Goal: Transaction & Acquisition: Purchase product/service

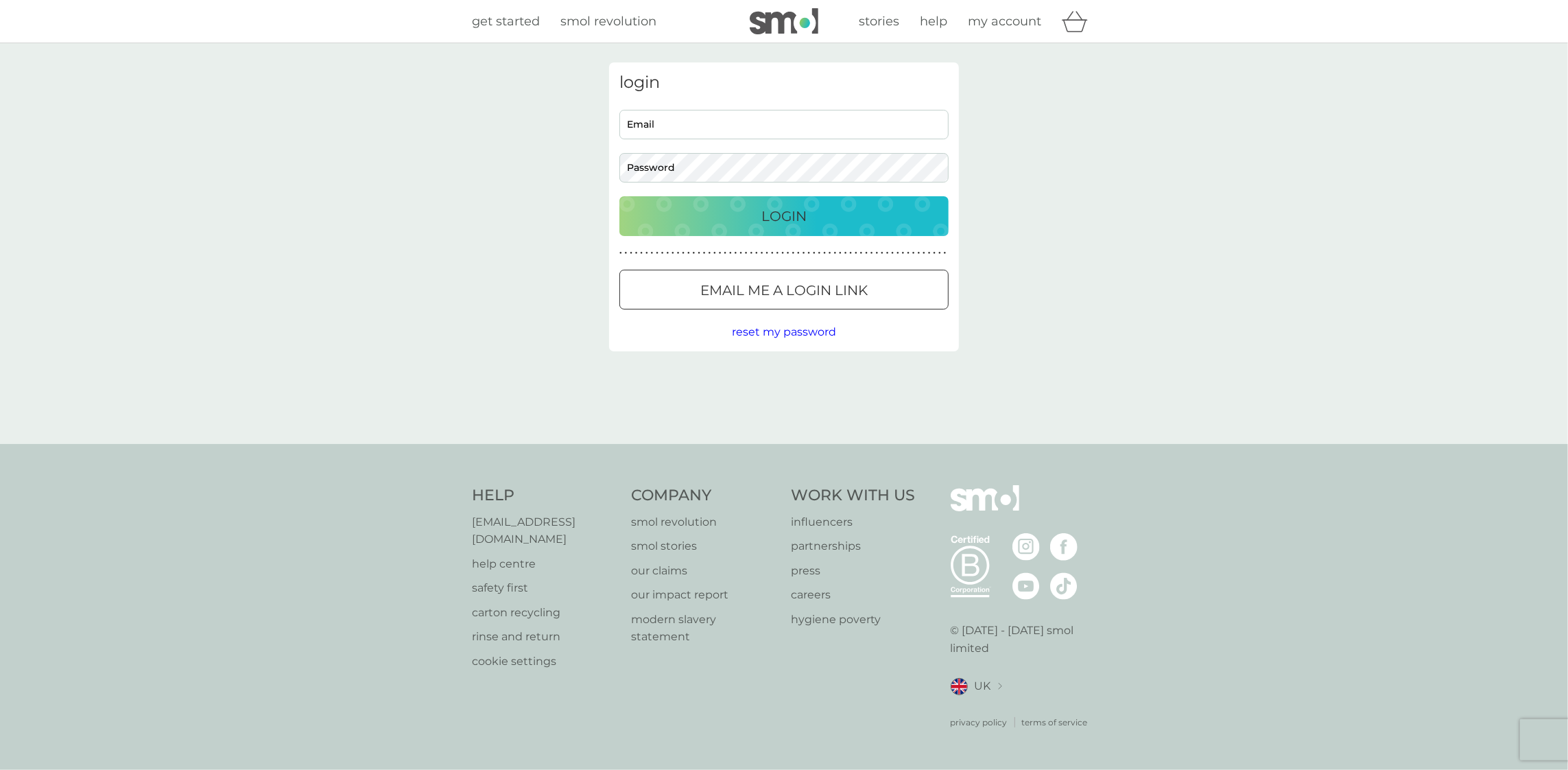
type input "[EMAIL_ADDRESS][DOMAIN_NAME]"
click at [813, 223] on div "Login" at bounding box center [784, 216] width 302 height 22
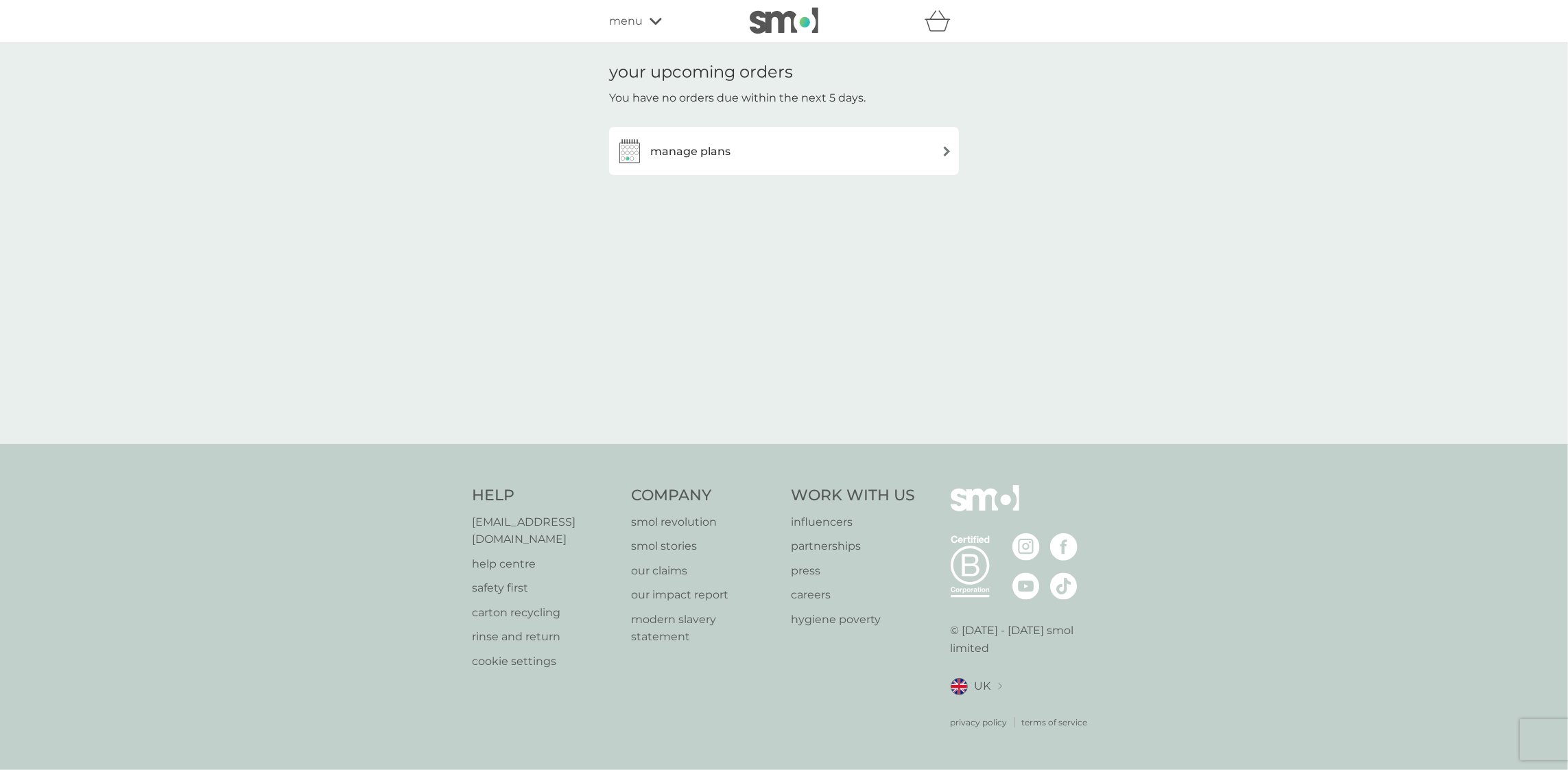
click at [700, 154] on h3 "manage plans" at bounding box center [690, 152] width 81 height 18
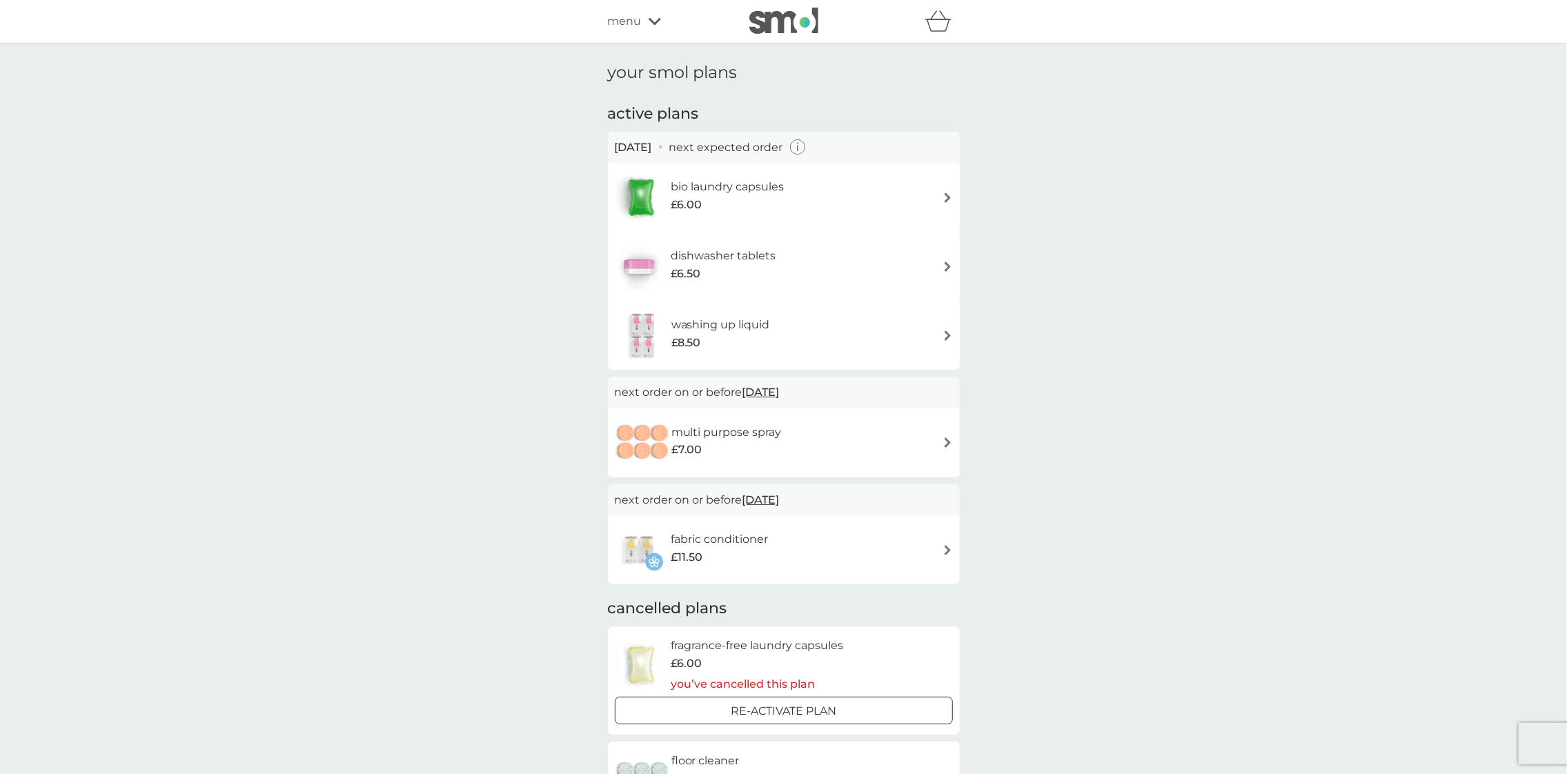
click at [638, 25] on span "menu" at bounding box center [625, 21] width 34 height 18
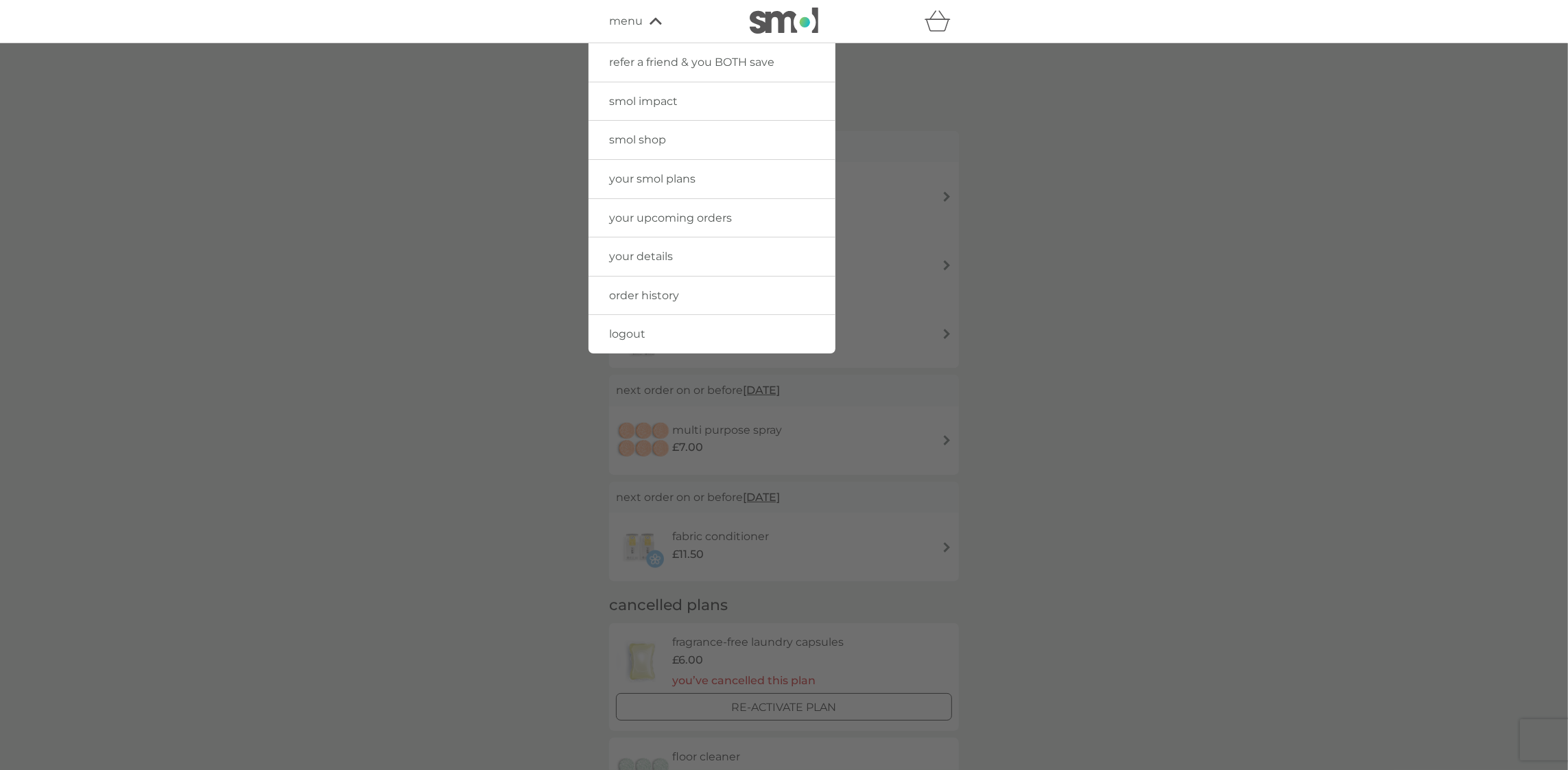
click at [1311, 249] on div at bounding box center [784, 428] width 1568 height 770
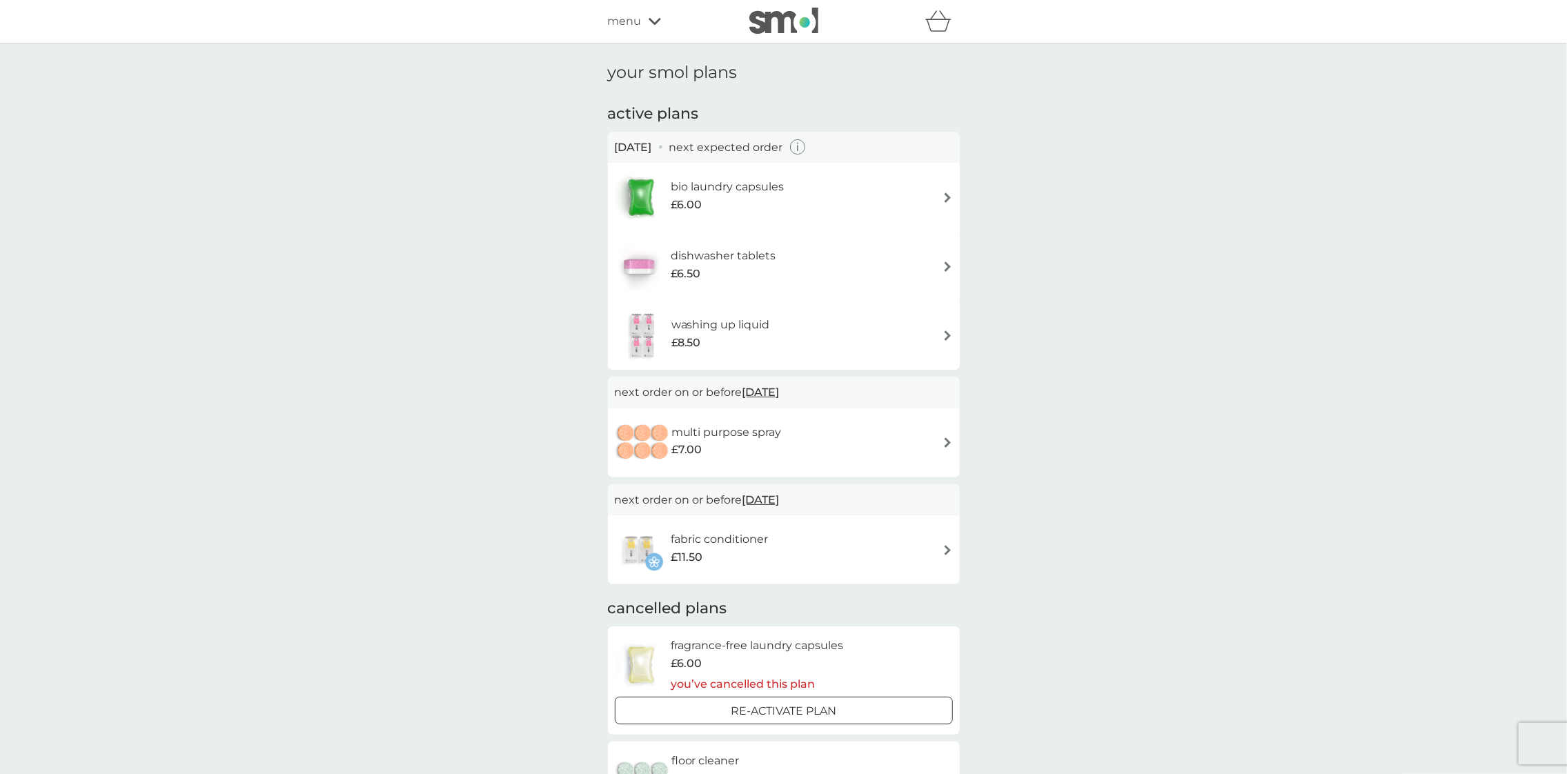
click at [641, 12] on div "menu" at bounding box center [666, 21] width 117 height 18
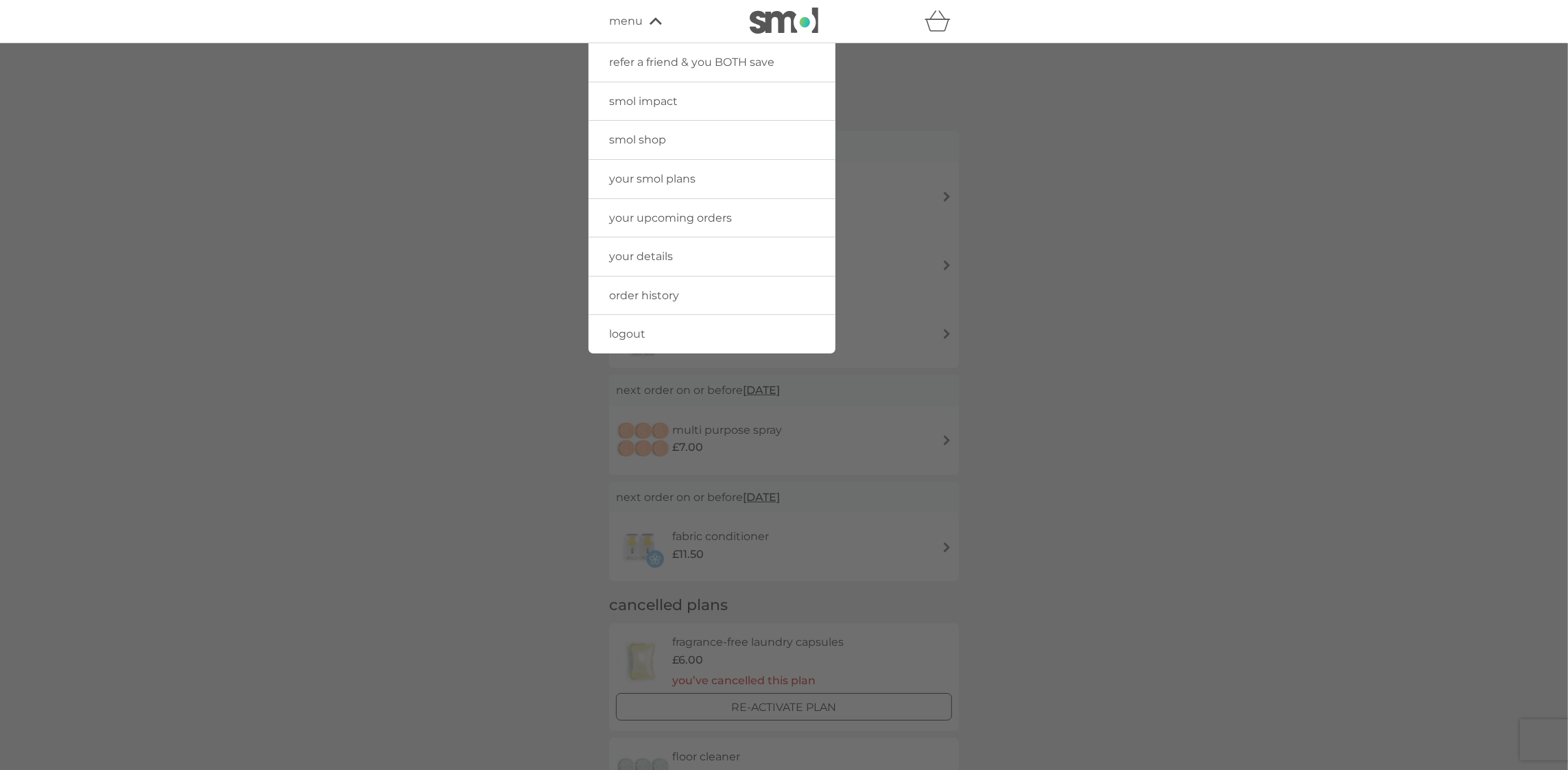
click at [664, 295] on span "order history" at bounding box center [644, 295] width 70 height 13
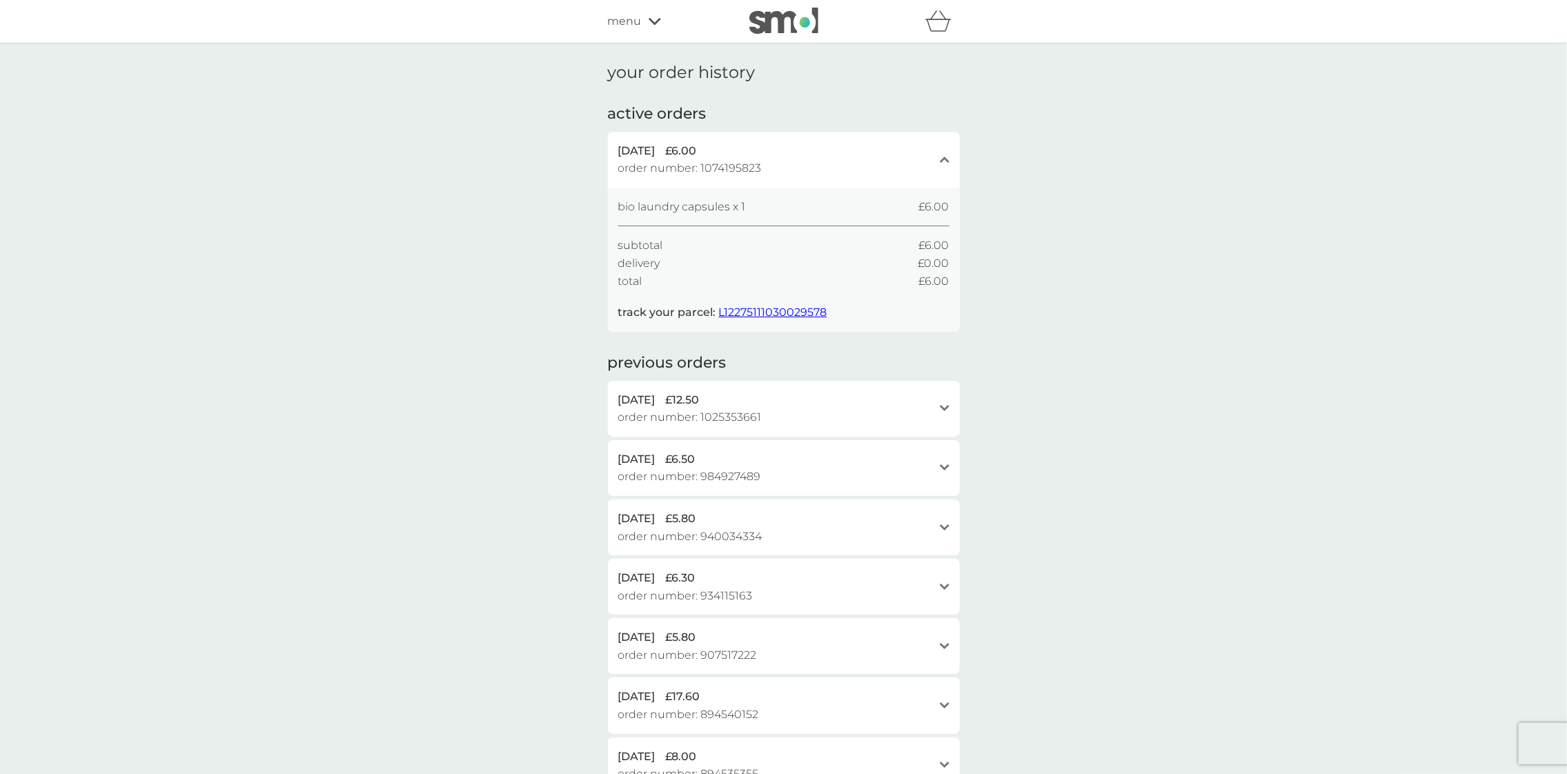
click at [656, 22] on icon at bounding box center [655, 21] width 12 height 7
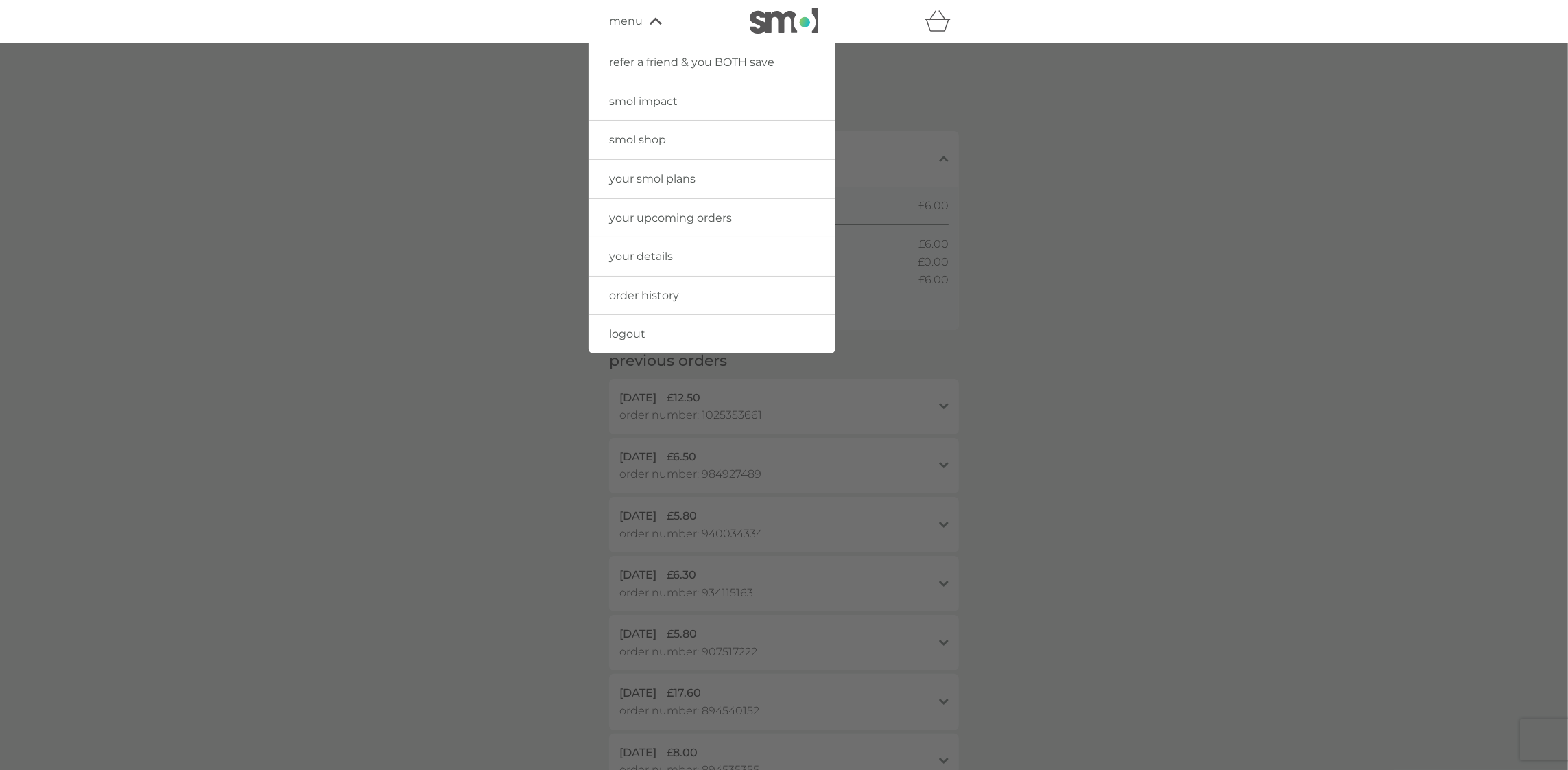
click at [649, 131] on link "smol shop" at bounding box center [712, 139] width 247 height 39
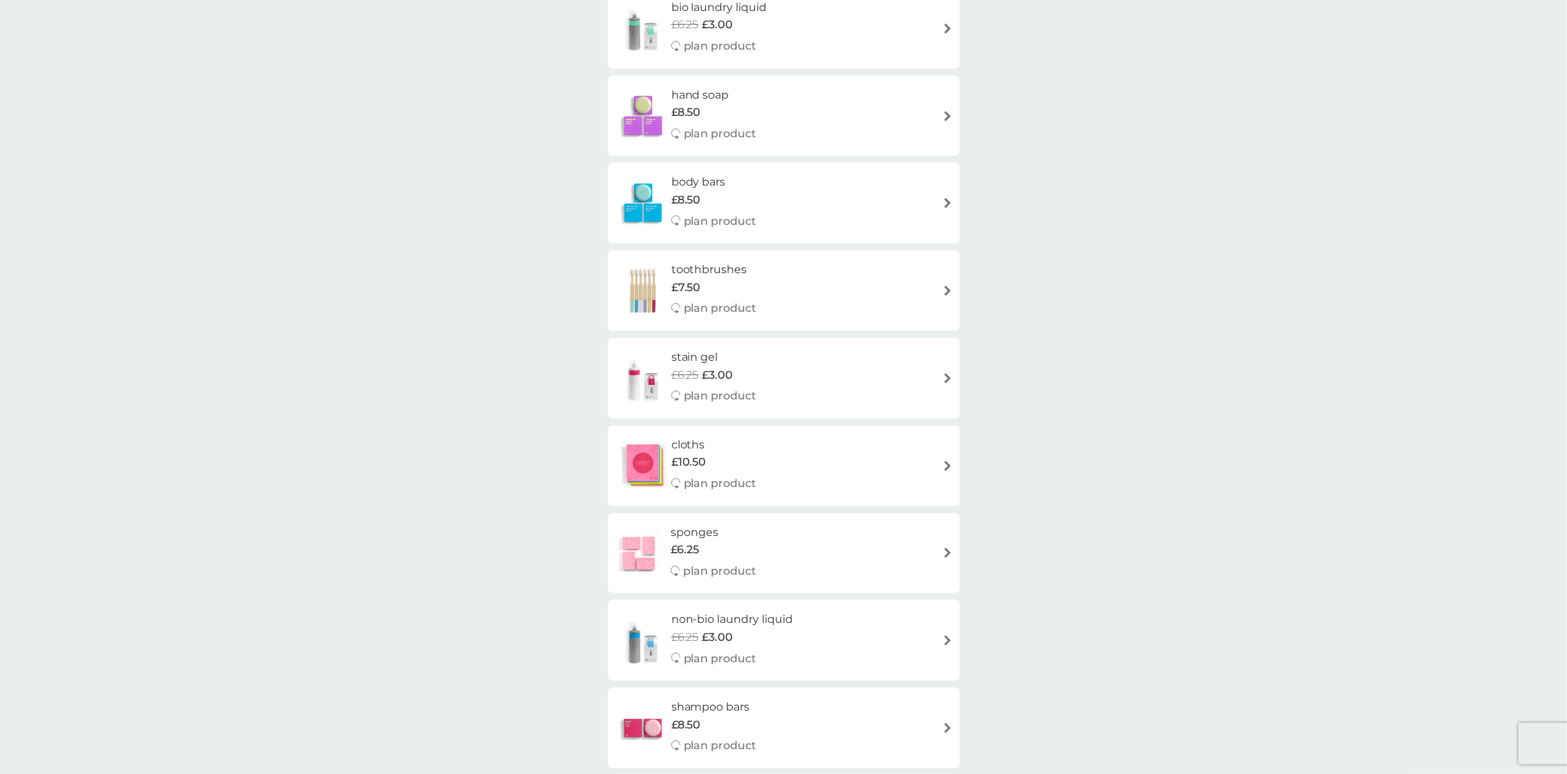
scroll to position [897, 0]
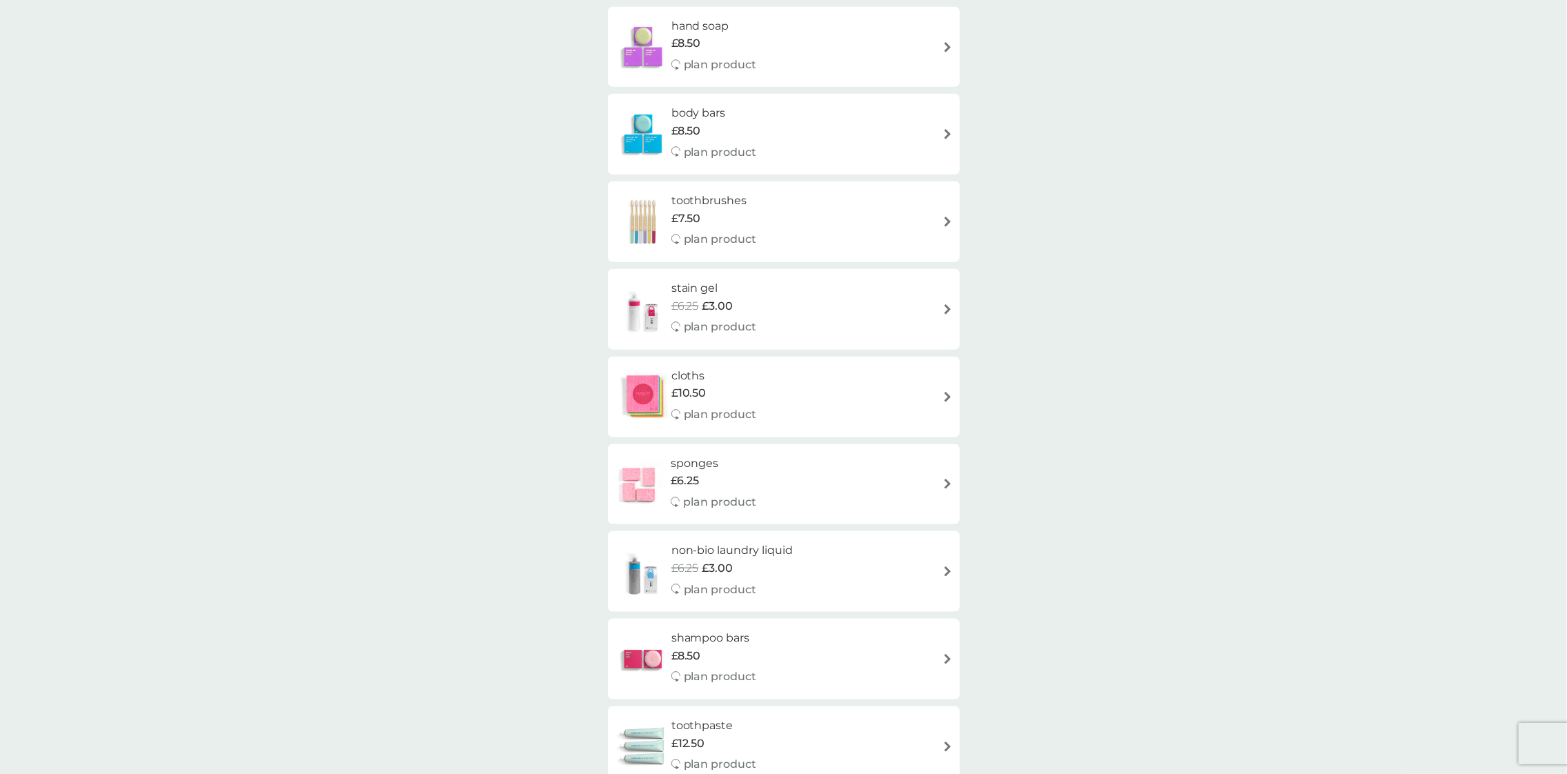
click at [919, 311] on div "stain gel £6.25 £3.00 plan product" at bounding box center [784, 309] width 338 height 60
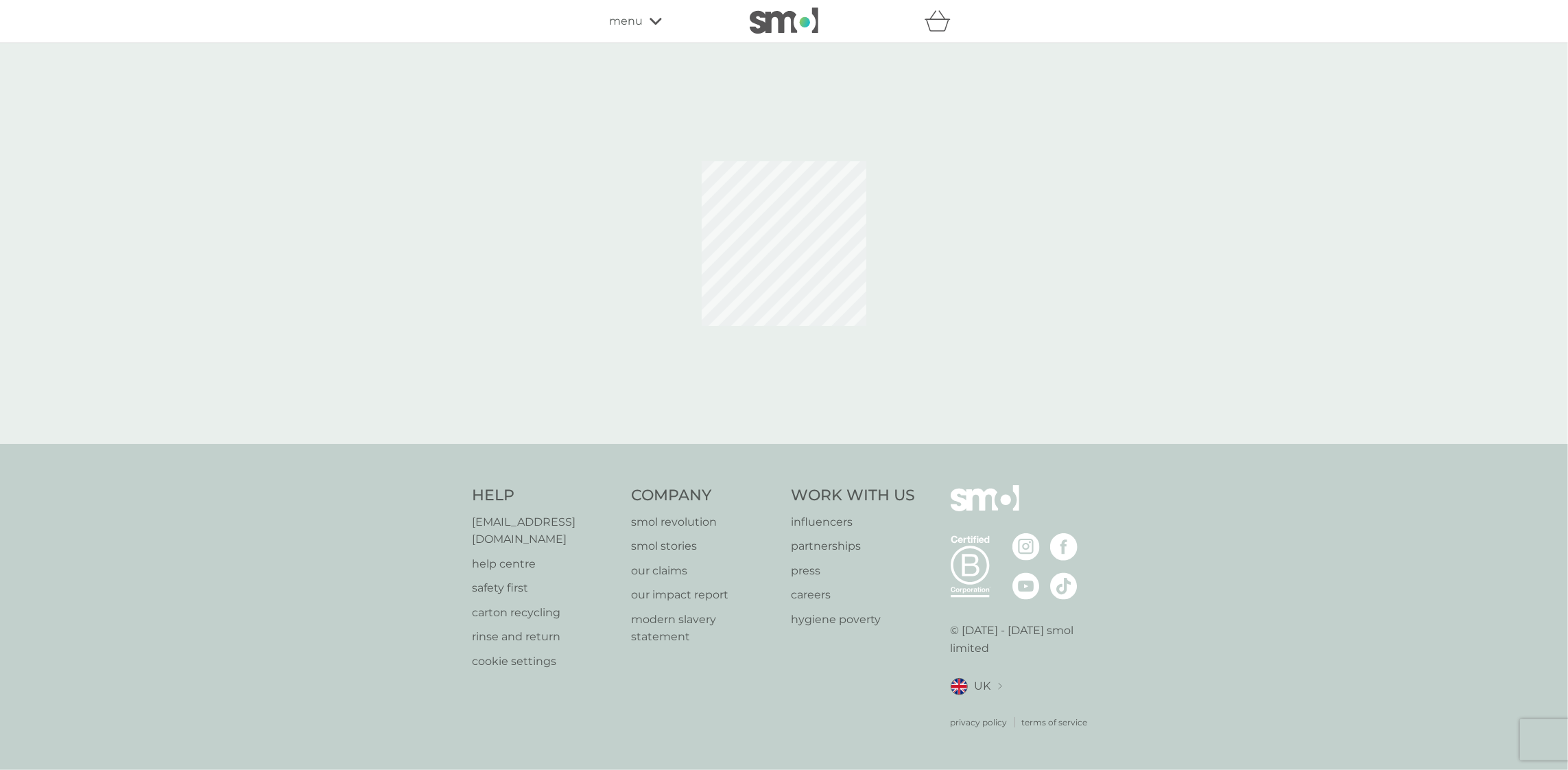
select select "182"
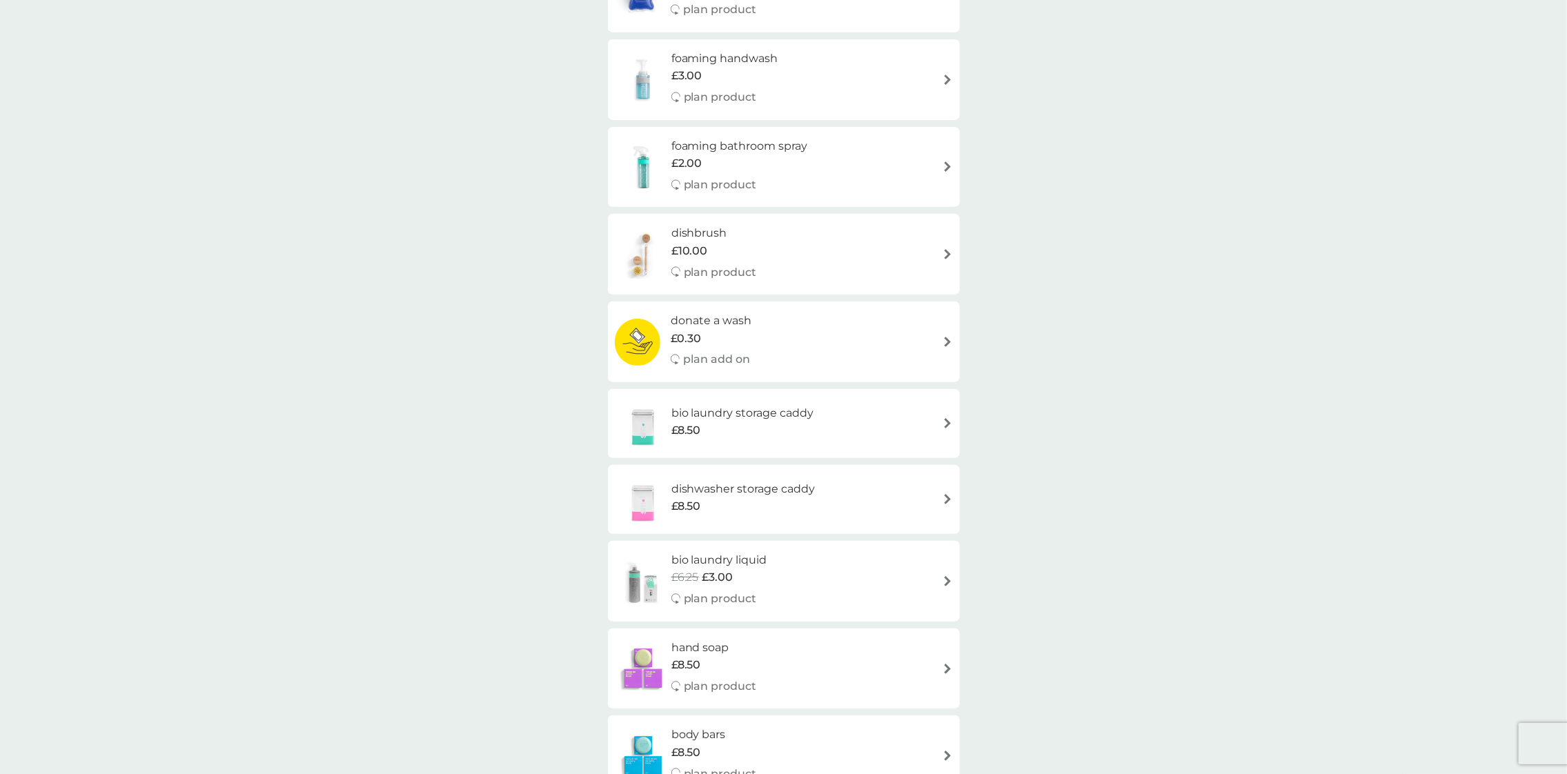
scroll to position [551, 0]
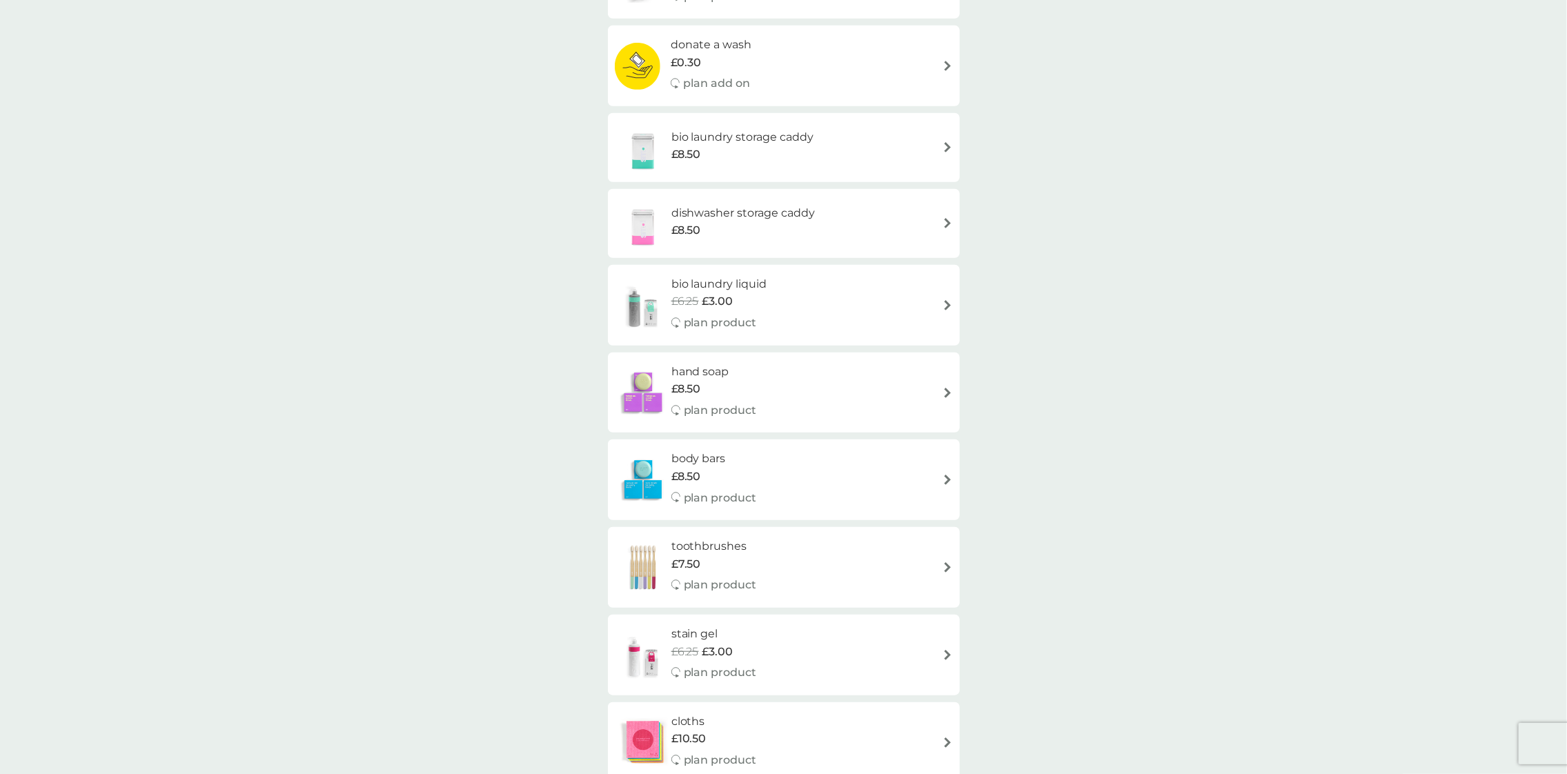
click at [715, 315] on p "plan product" at bounding box center [720, 323] width 73 height 18
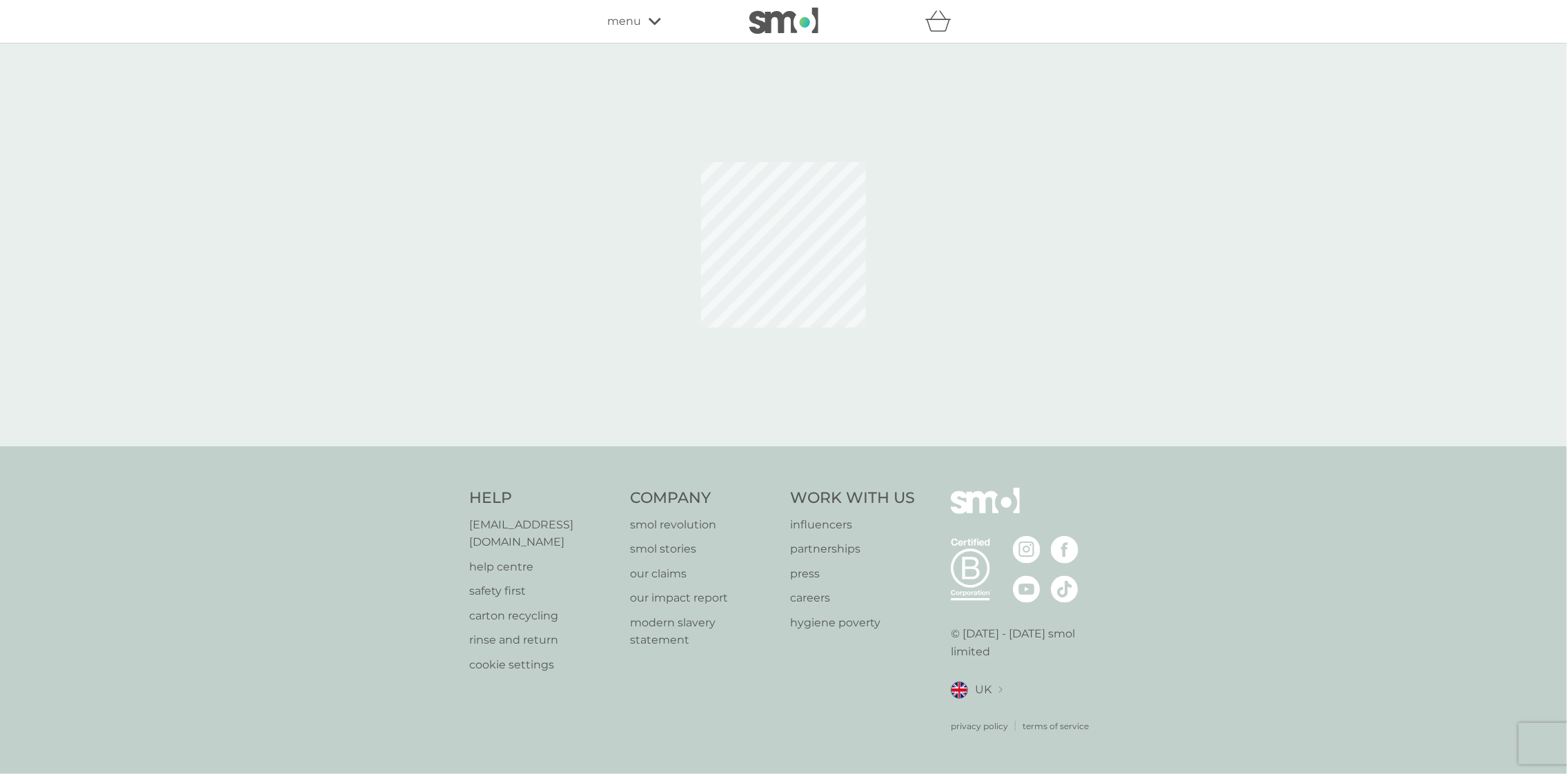
select select "91"
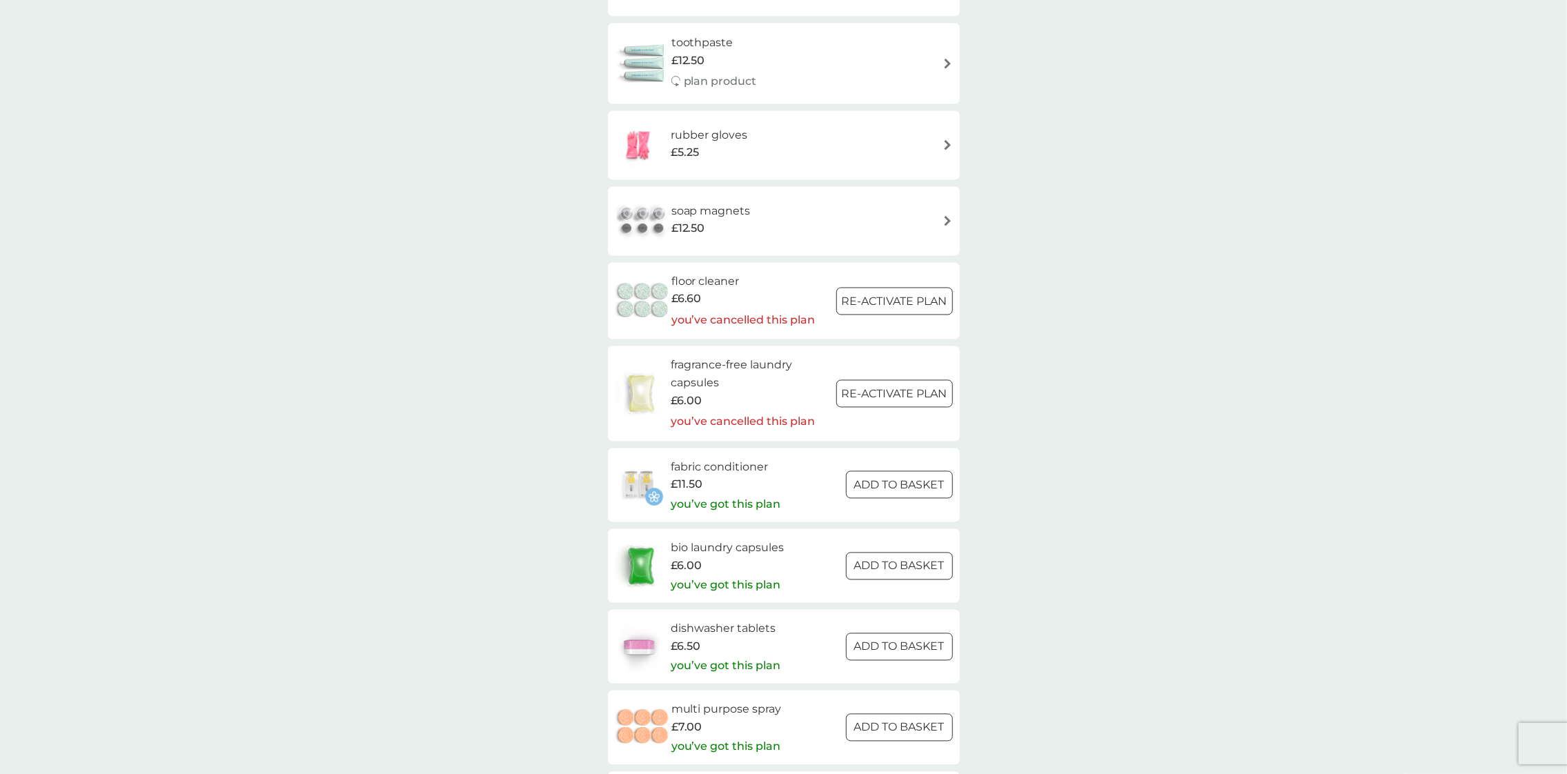
scroll to position [1725, 0]
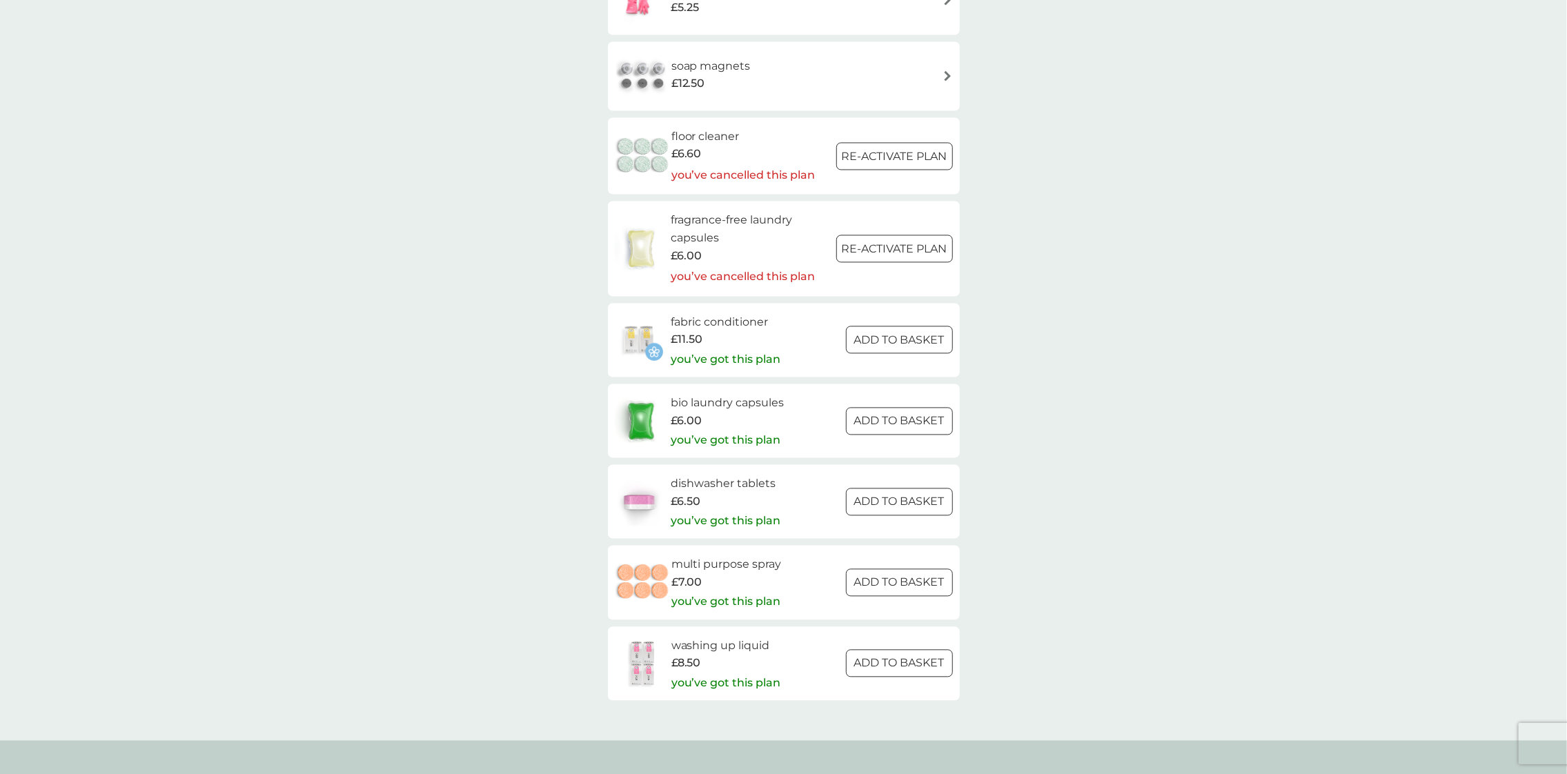
click at [924, 500] on p "ADD TO BASKET" at bounding box center [899, 502] width 90 height 18
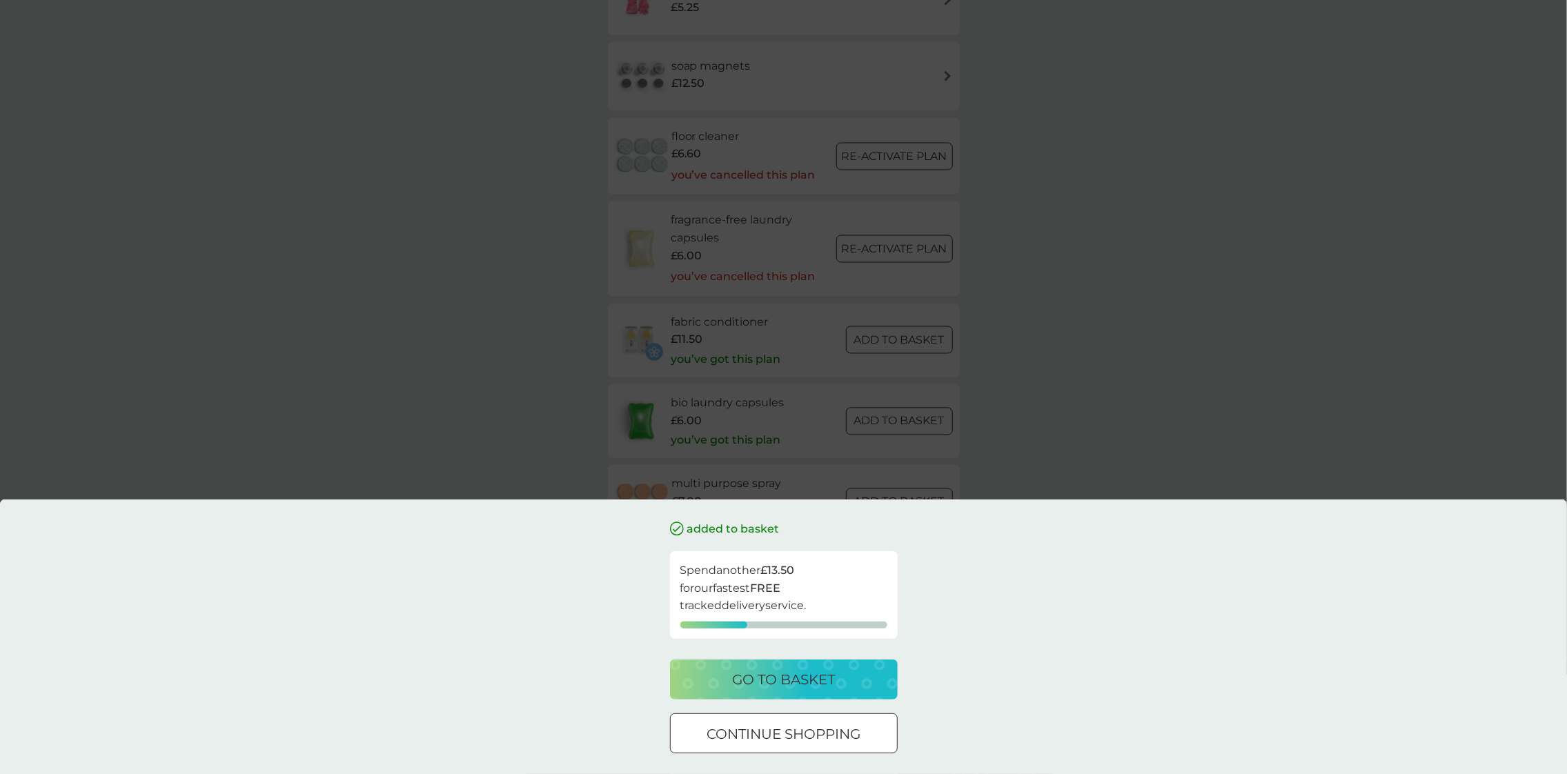
click at [1248, 373] on div "added to basket Spend another £13.50 for our fastest FREE tracked delivery serv…" at bounding box center [783, 387] width 1567 height 774
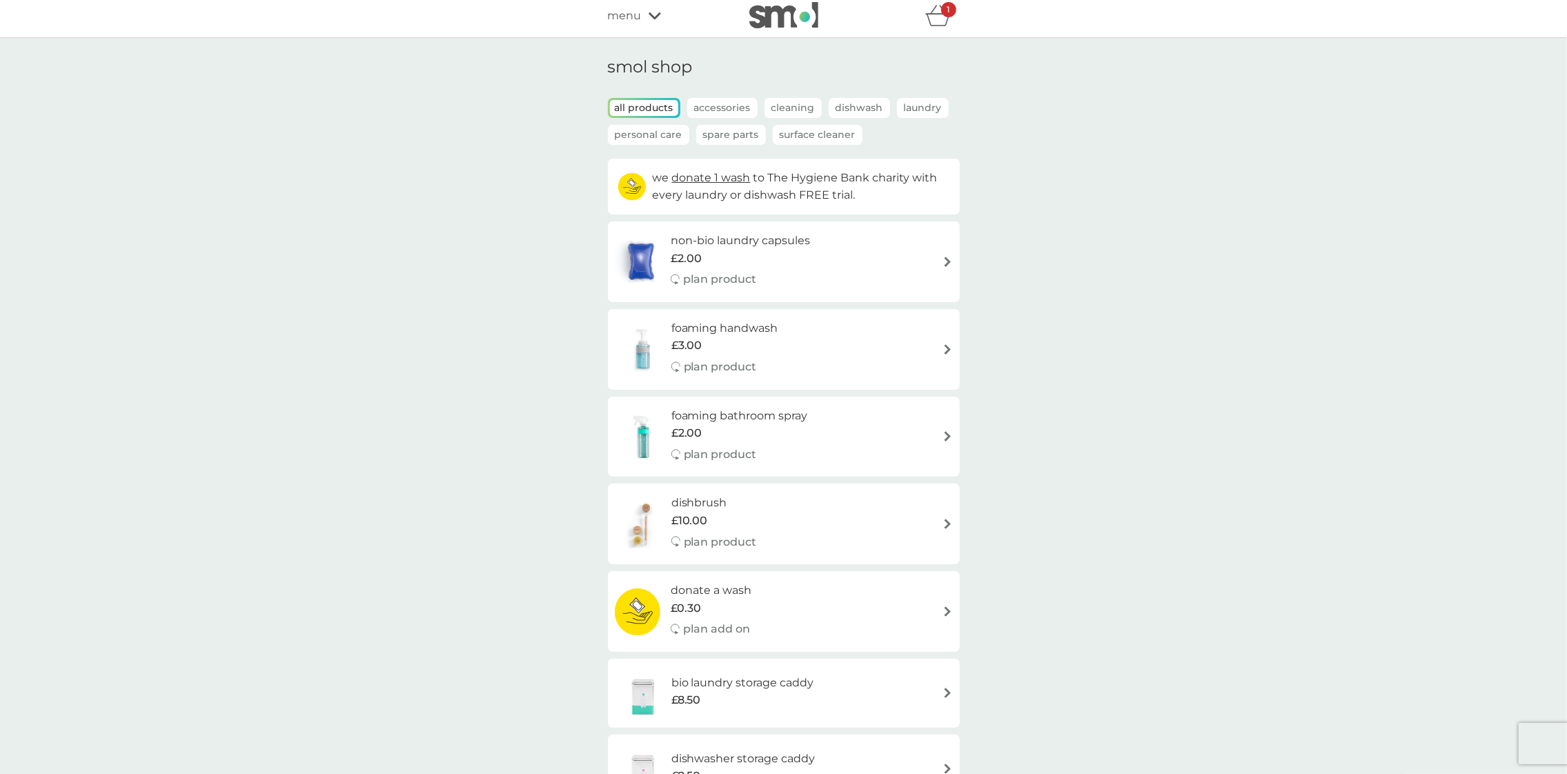
scroll to position [0, 0]
click at [794, 422] on h6 "foaming bathroom spray" at bounding box center [739, 422] width 137 height 18
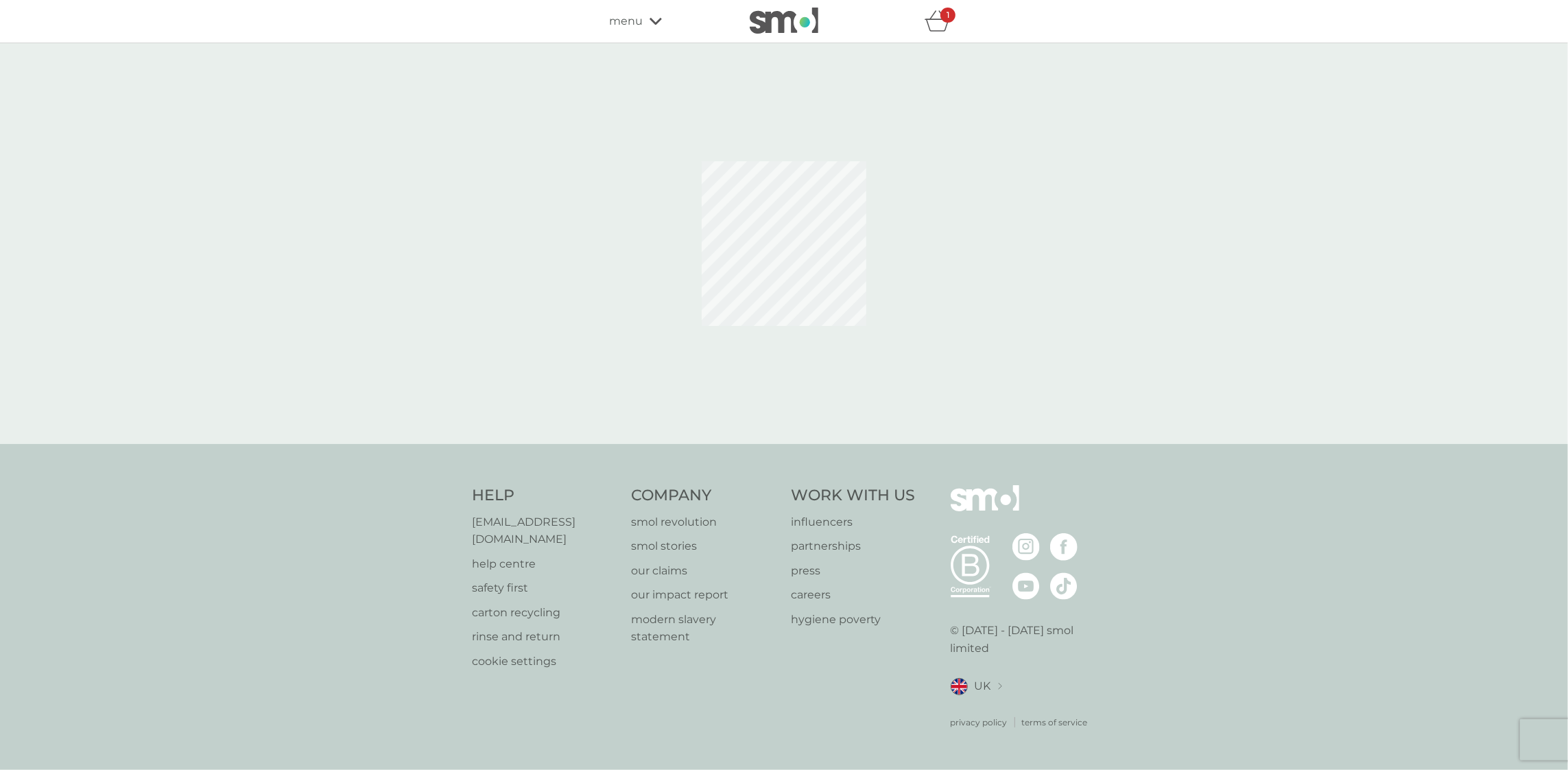
select select "182"
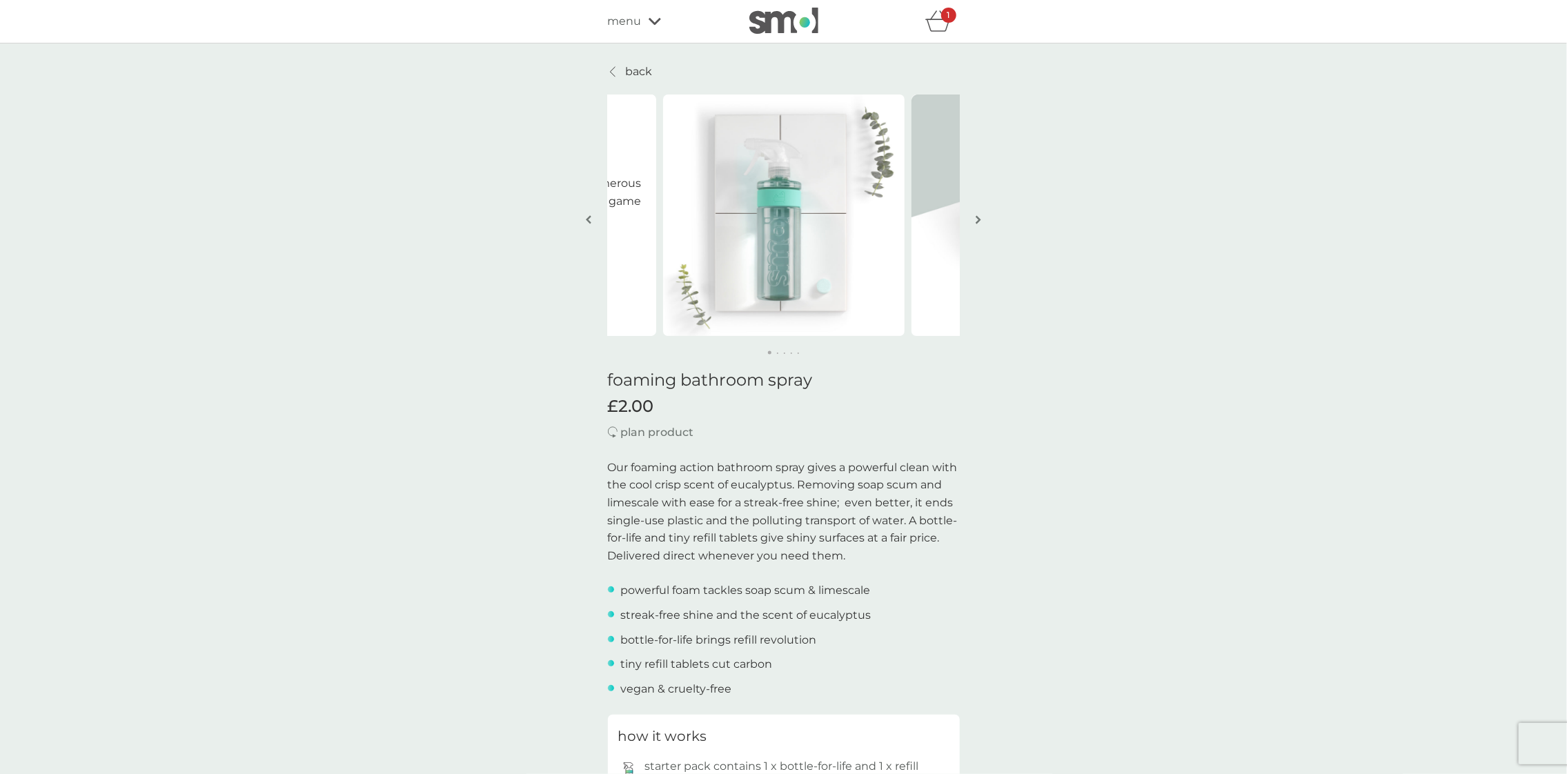
click at [650, 21] on icon at bounding box center [655, 21] width 12 height 7
